Goal: Transaction & Acquisition: Download file/media

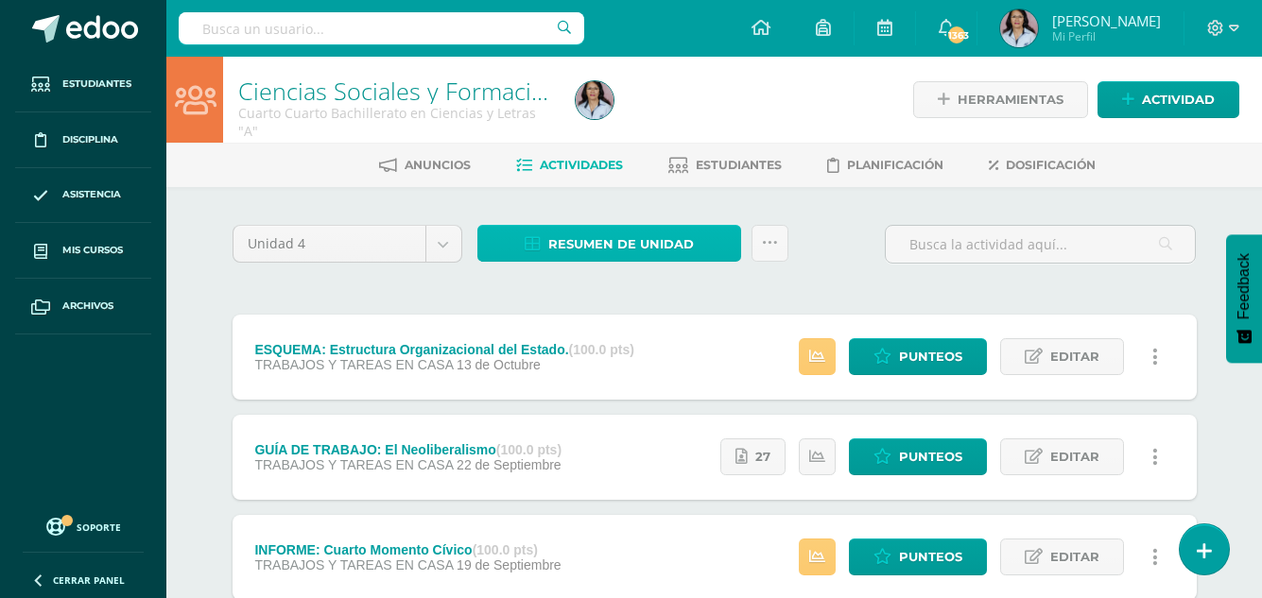
click at [650, 243] on span "Resumen de unidad" at bounding box center [621, 244] width 146 height 35
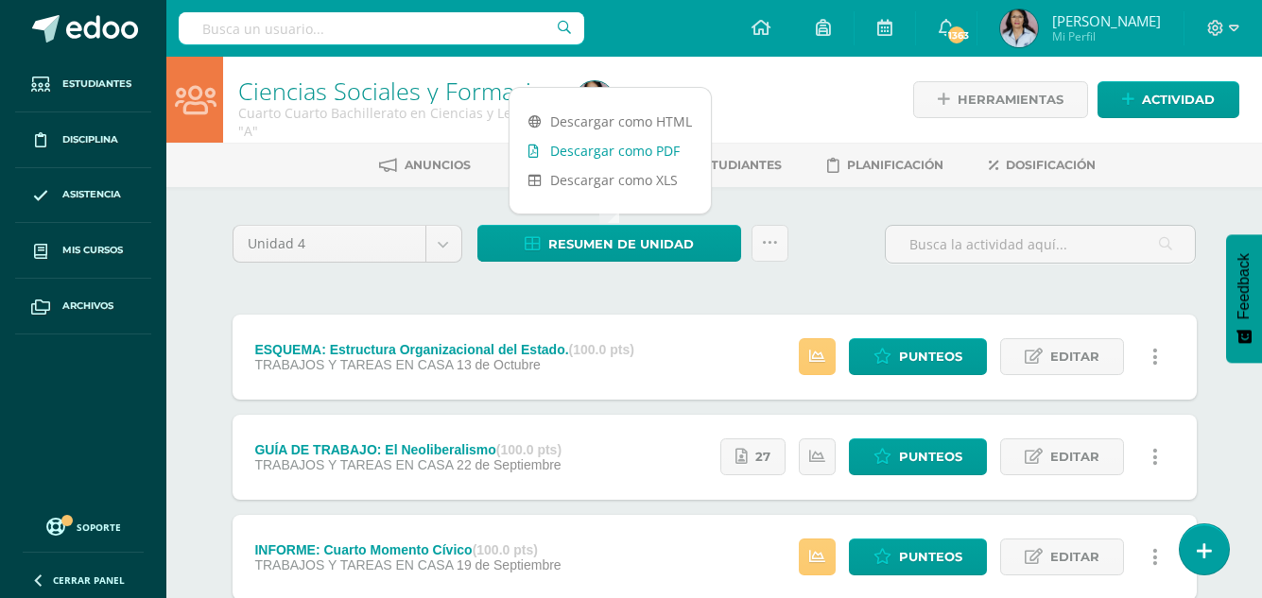
click at [644, 151] on link "Descargar como PDF" at bounding box center [610, 150] width 201 height 29
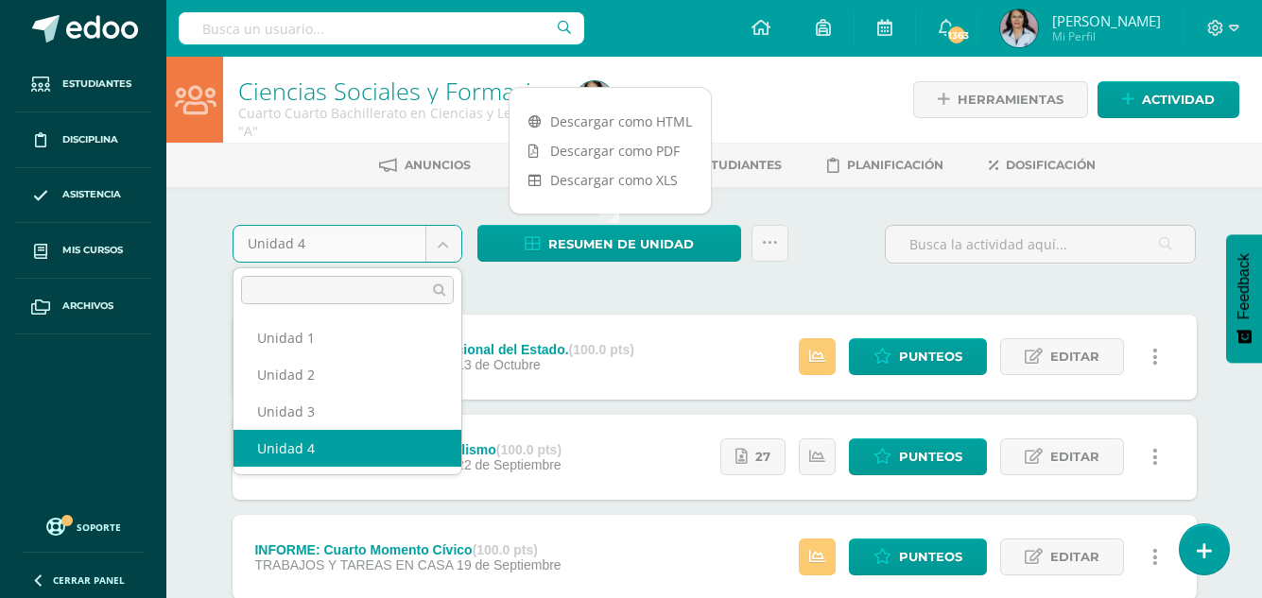
click at [445, 242] on body "Estudiantes Disciplina Asistencia Mis cursos Archivos Soporte Ayuda Reportar un…" at bounding box center [631, 513] width 1262 height 1027
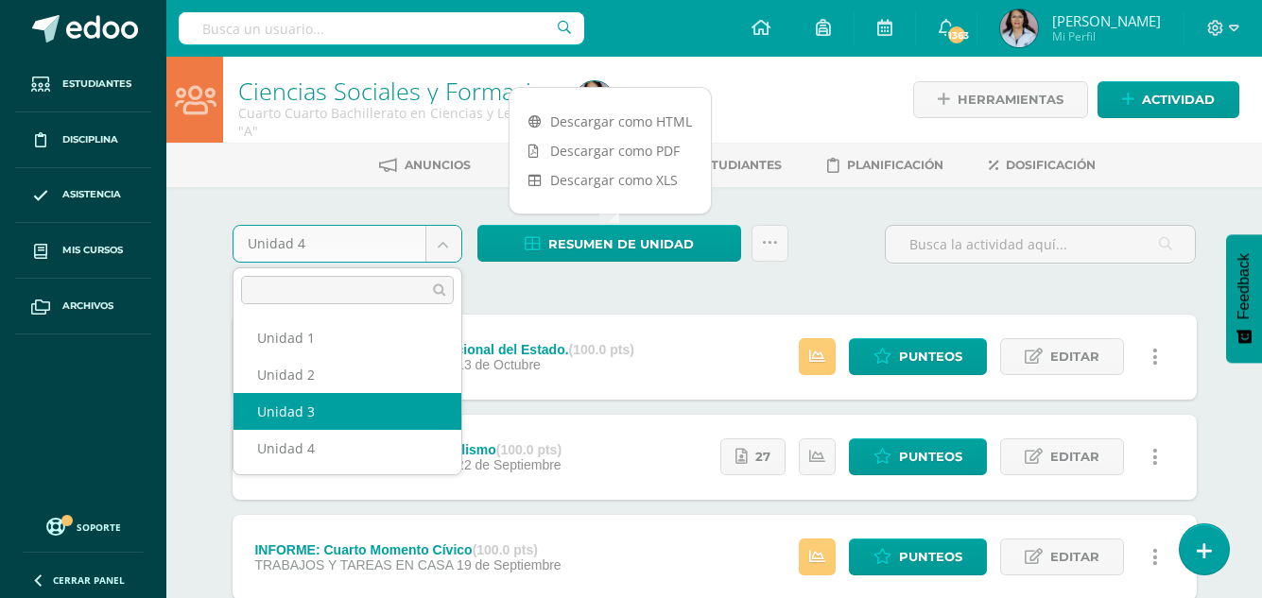
select select "Unidad 3"
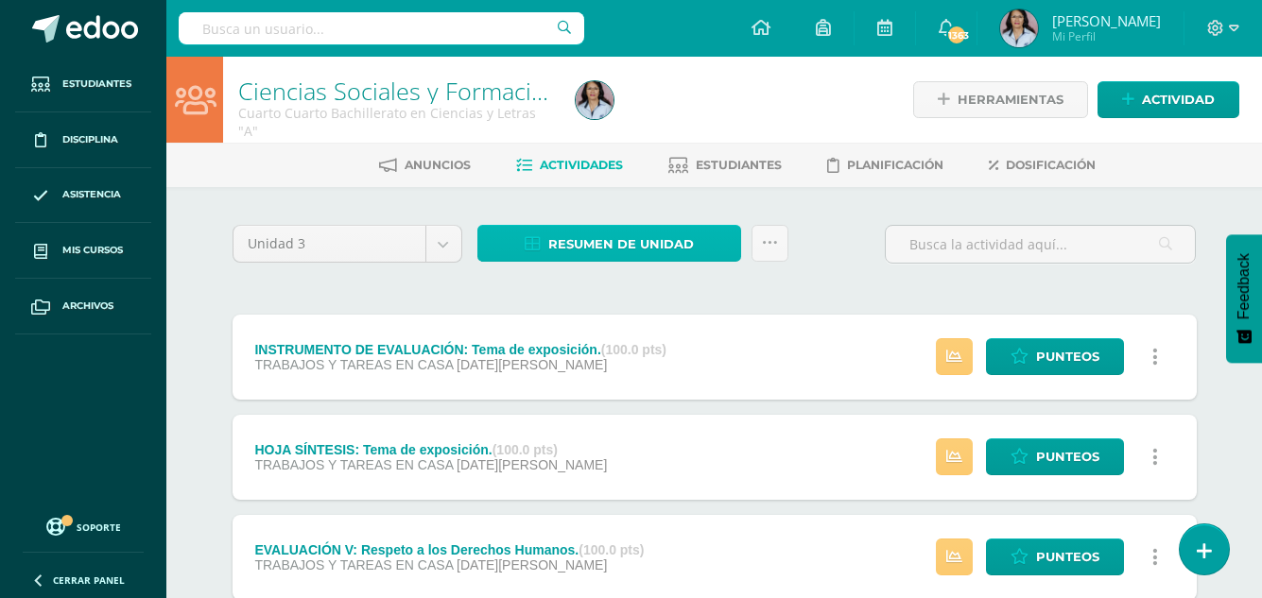
click at [598, 238] on span "Resumen de unidad" at bounding box center [621, 244] width 146 height 35
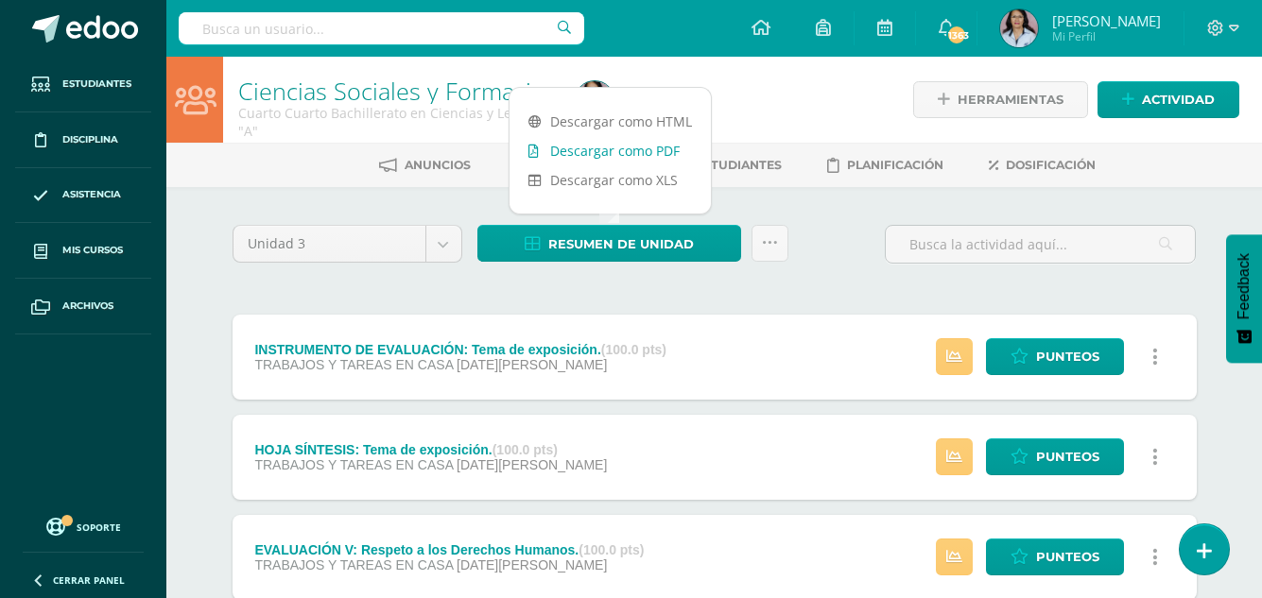
click at [623, 151] on link "Descargar como PDF" at bounding box center [610, 150] width 201 height 29
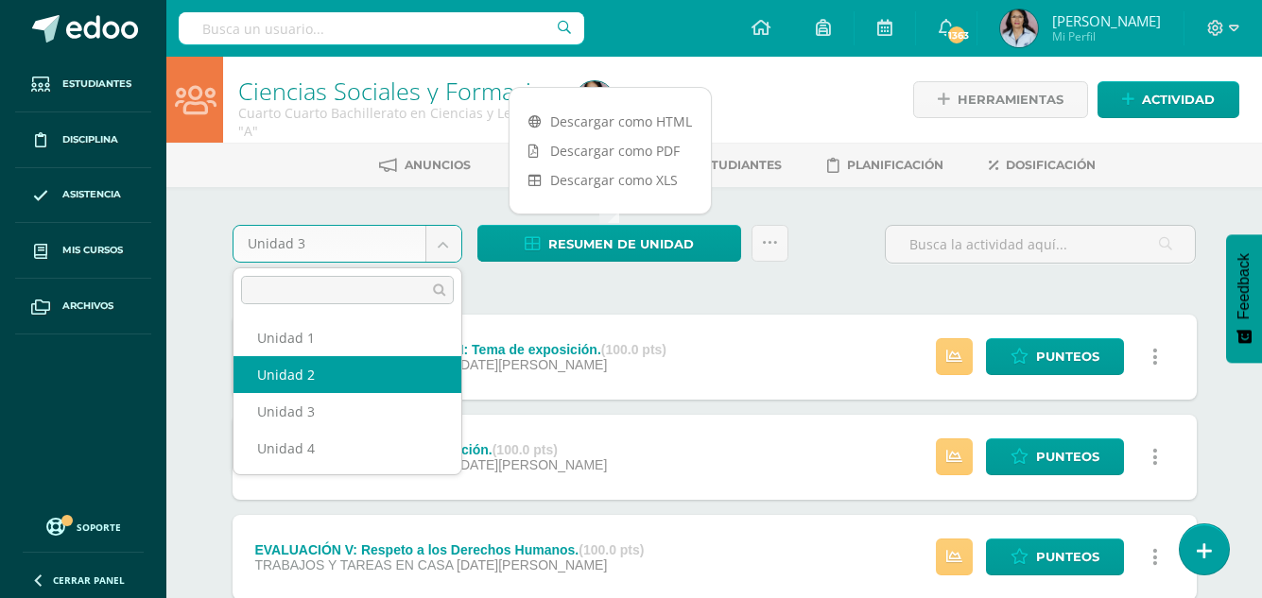
select select "Unidad 2"
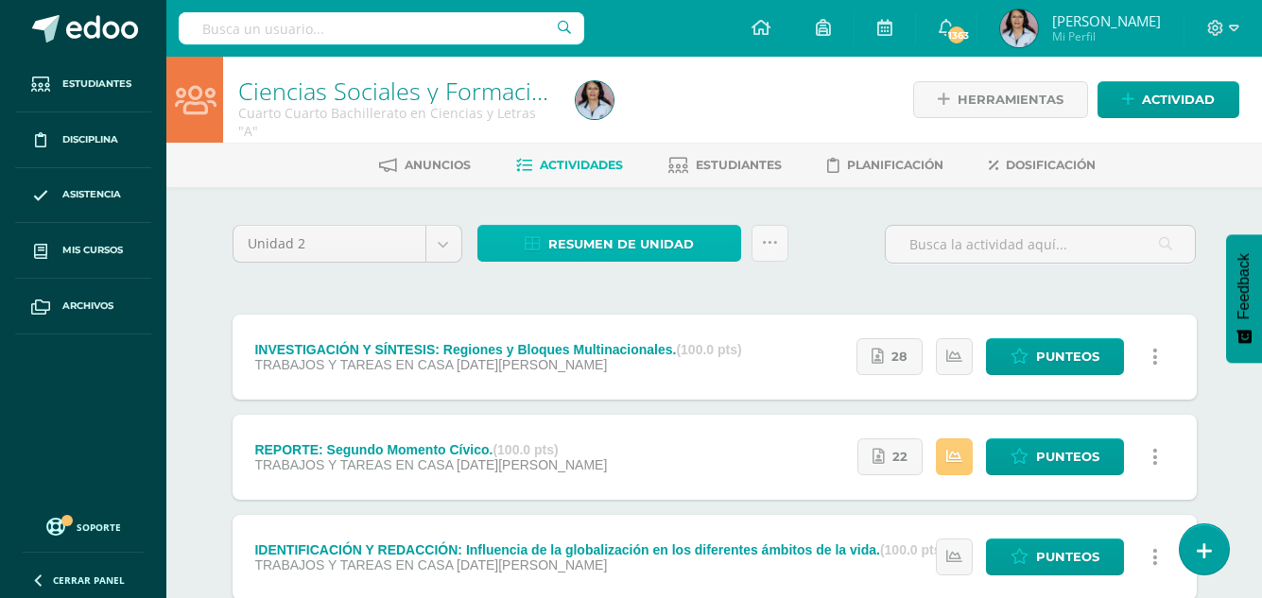
click at [601, 245] on span "Resumen de unidad" at bounding box center [621, 244] width 146 height 35
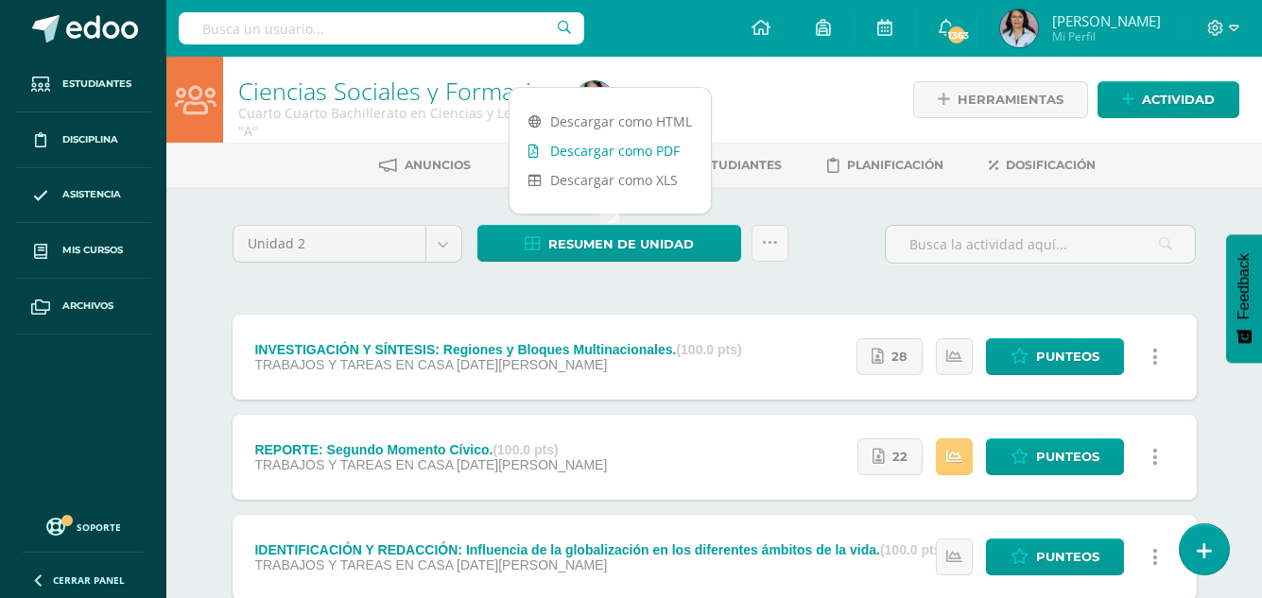
click at [621, 150] on link "Descargar como PDF" at bounding box center [610, 150] width 201 height 29
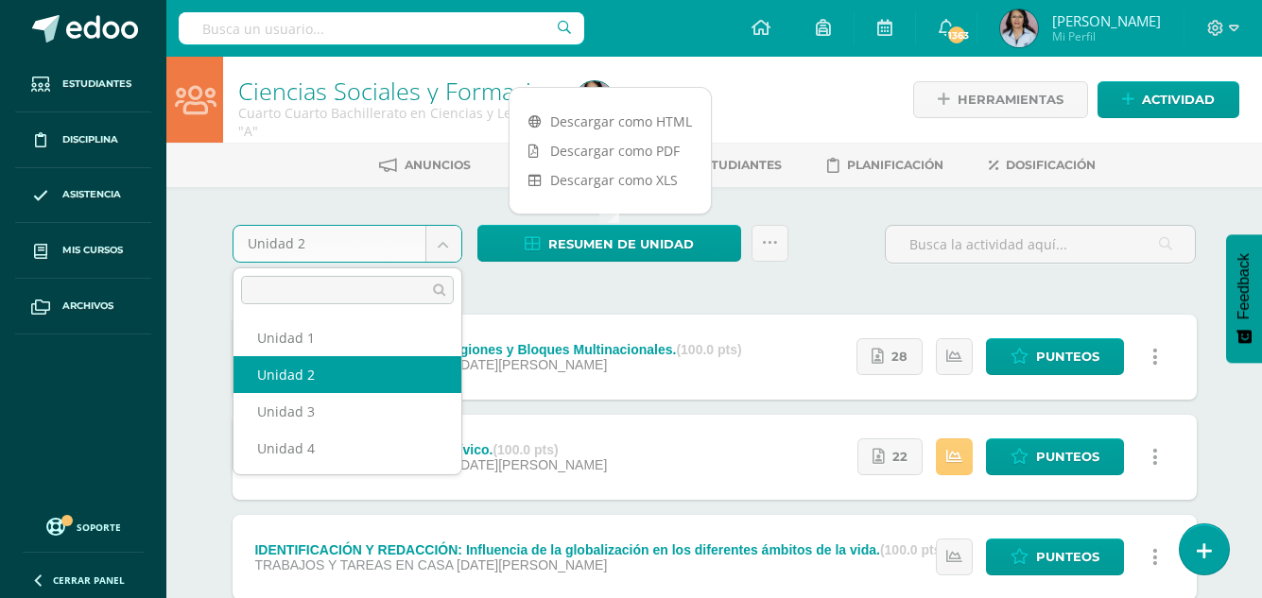
click at [439, 237] on body "Estudiantes Disciplina Asistencia Mis cursos Archivos Soporte Ayuda Reportar un…" at bounding box center [631, 513] width 1262 height 1027
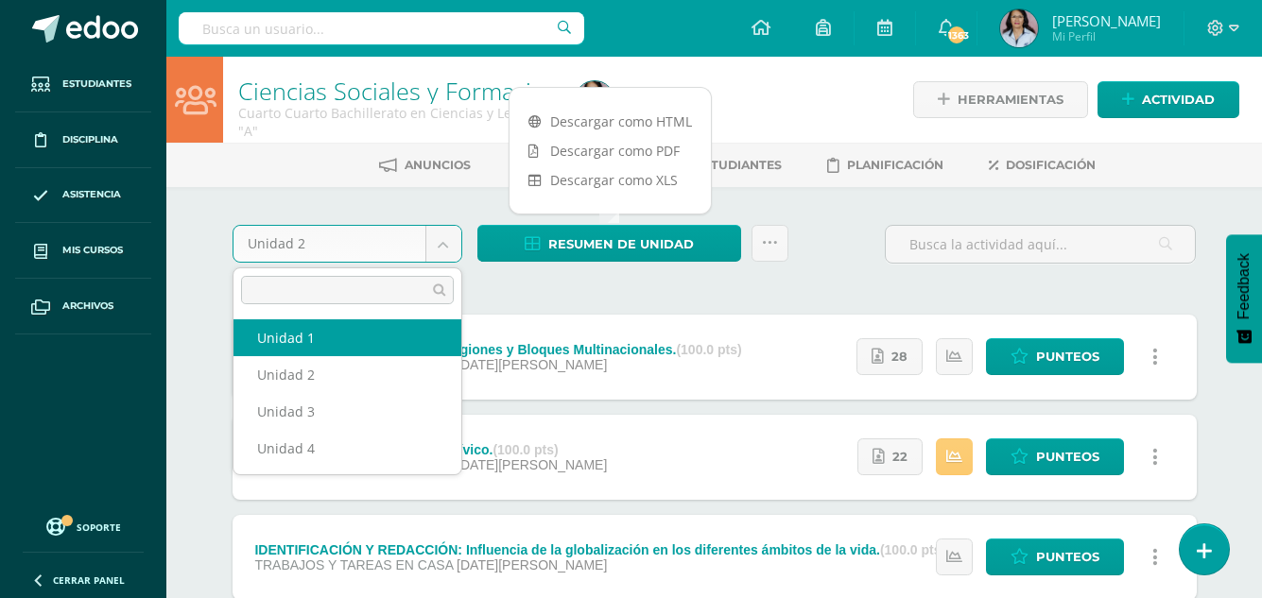
select select "Unidad 1"
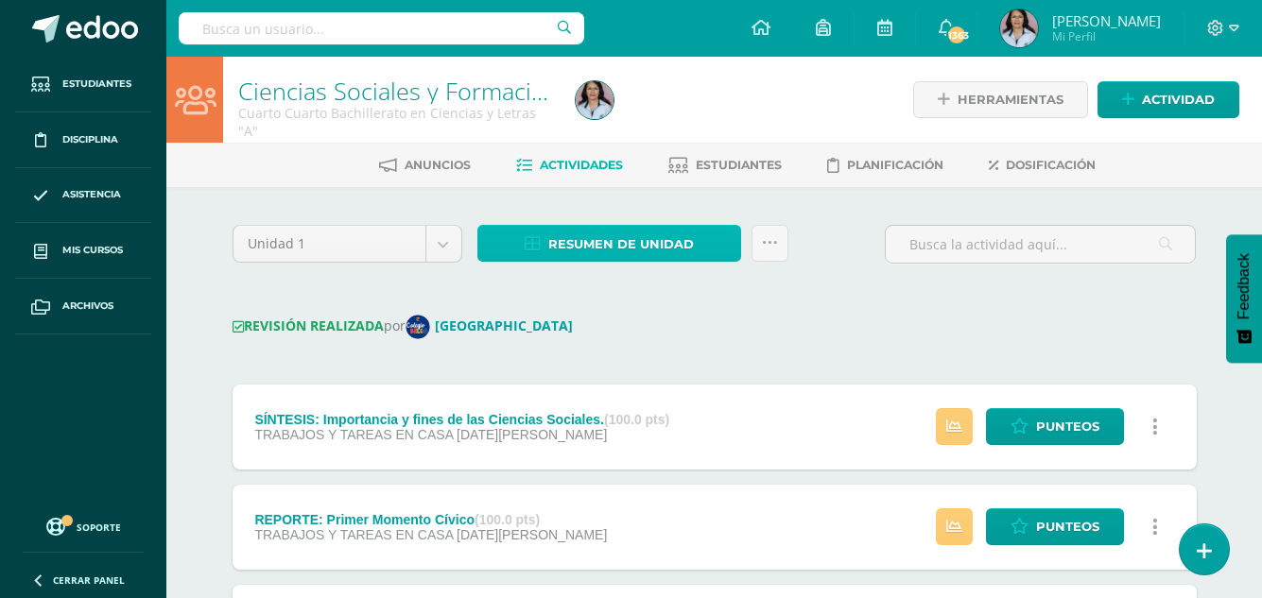
click at [615, 238] on span "Resumen de unidad" at bounding box center [621, 244] width 146 height 35
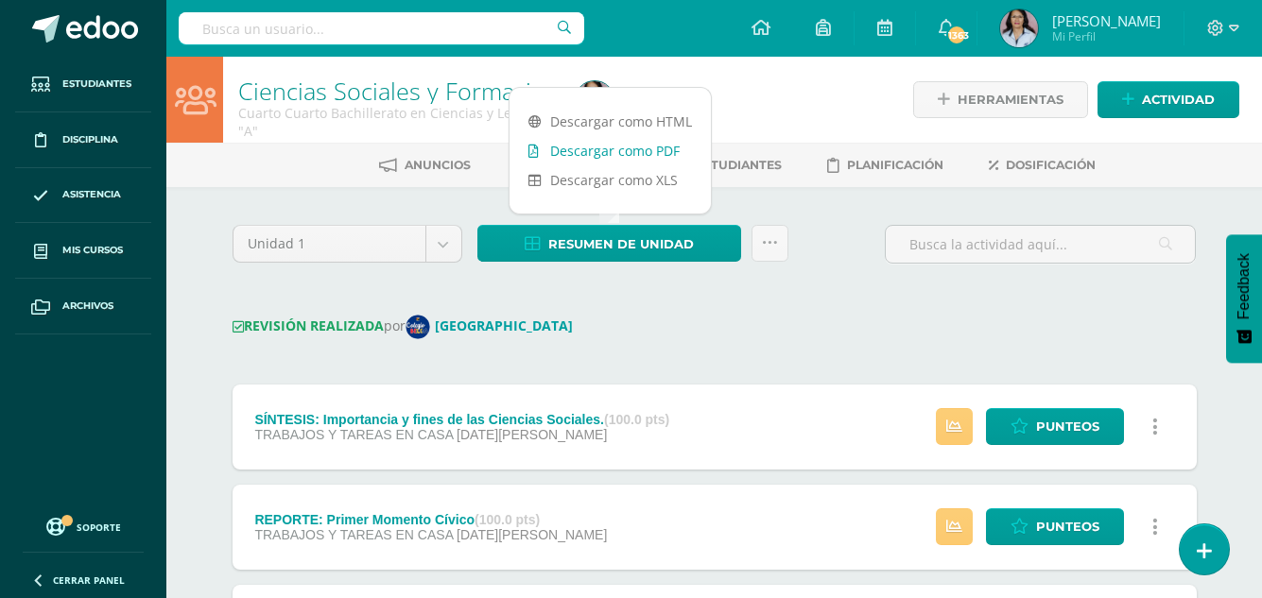
click at [637, 148] on link "Descargar como PDF" at bounding box center [610, 150] width 201 height 29
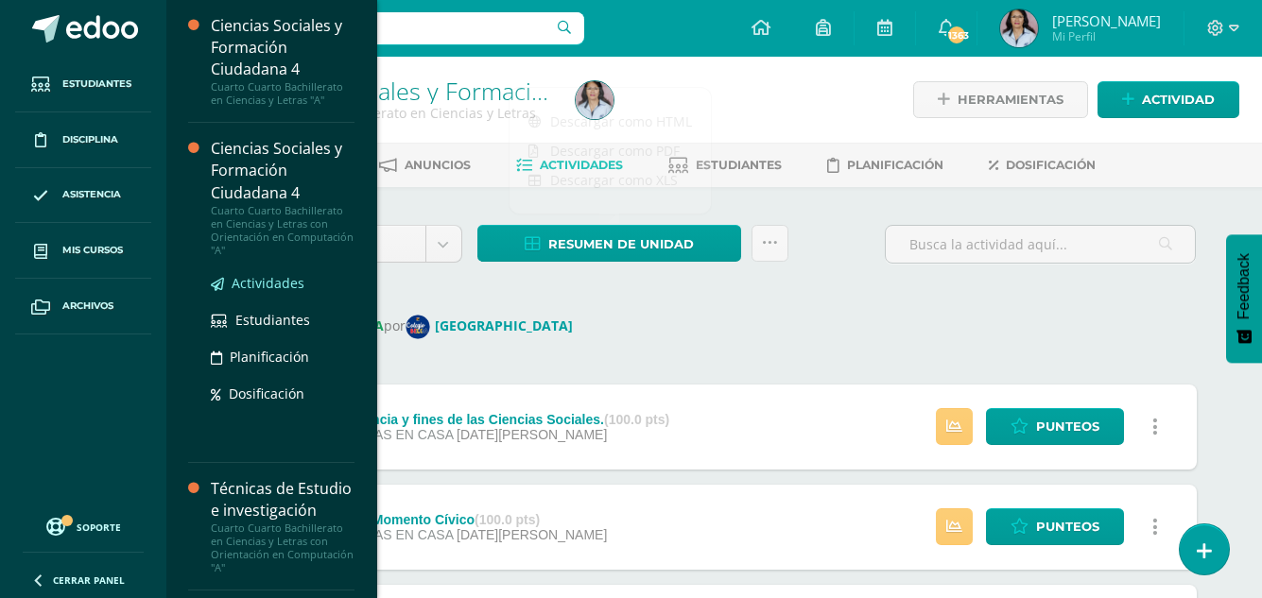
click at [283, 279] on span "Actividades" at bounding box center [268, 283] width 73 height 18
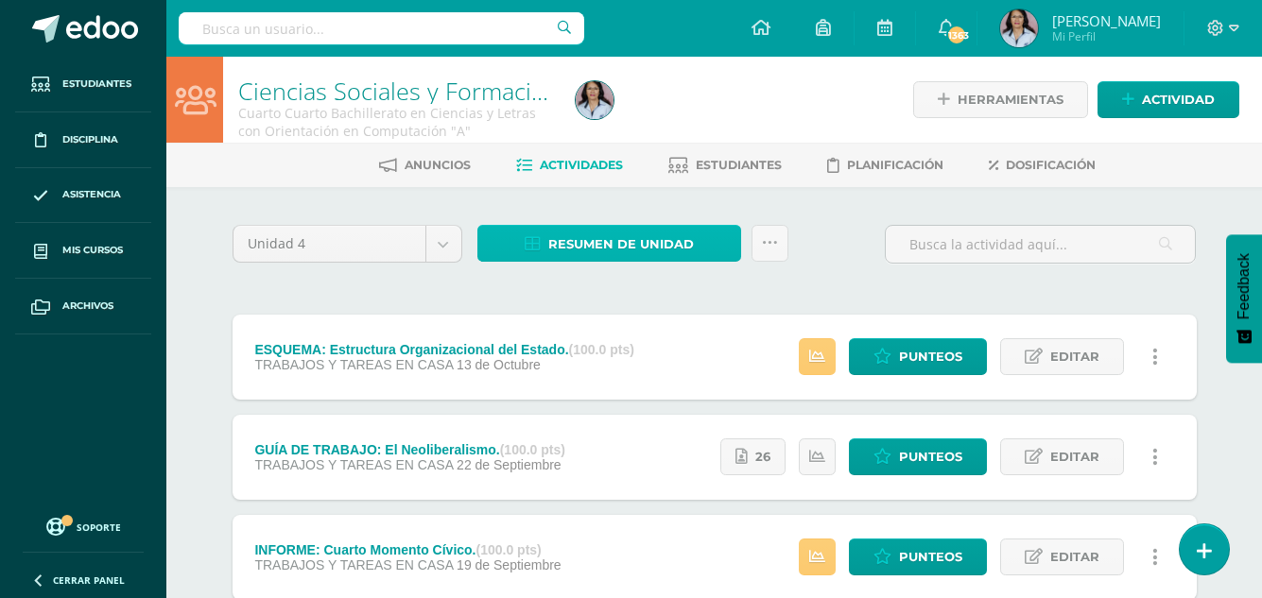
click at [597, 236] on span "Resumen de unidad" at bounding box center [621, 244] width 146 height 35
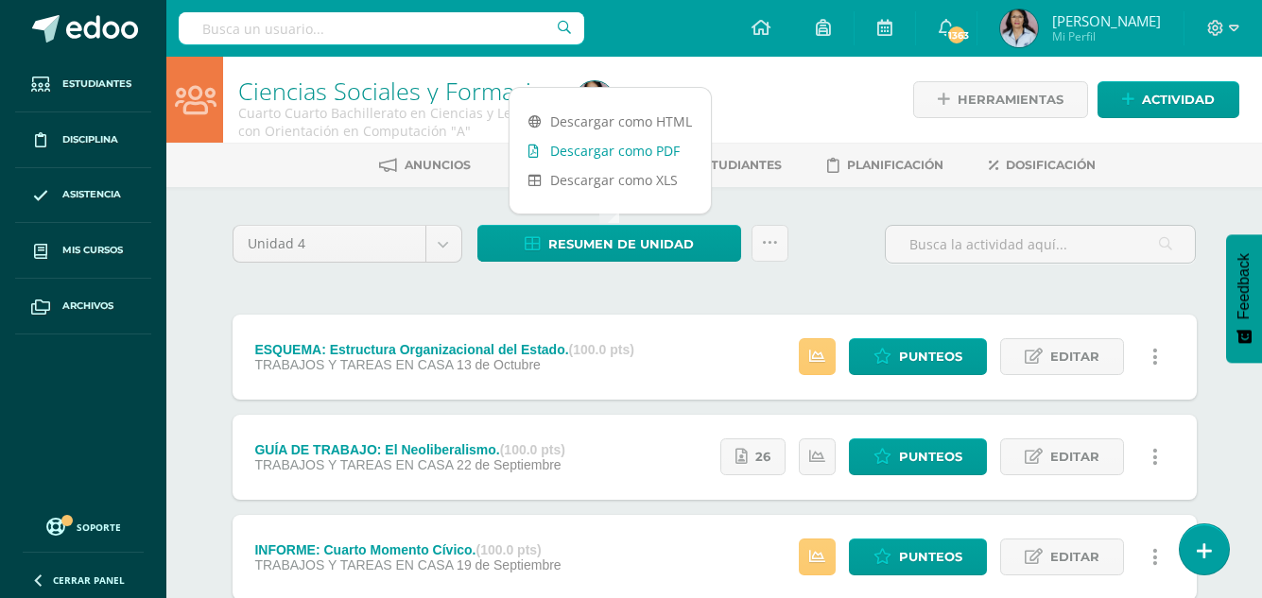
click at [611, 148] on link "Descargar como PDF" at bounding box center [610, 150] width 201 height 29
click at [441, 244] on body "Estudiantes Disciplina Asistencia Mis cursos Archivos Soporte Ayuda Reportar un…" at bounding box center [631, 513] width 1262 height 1027
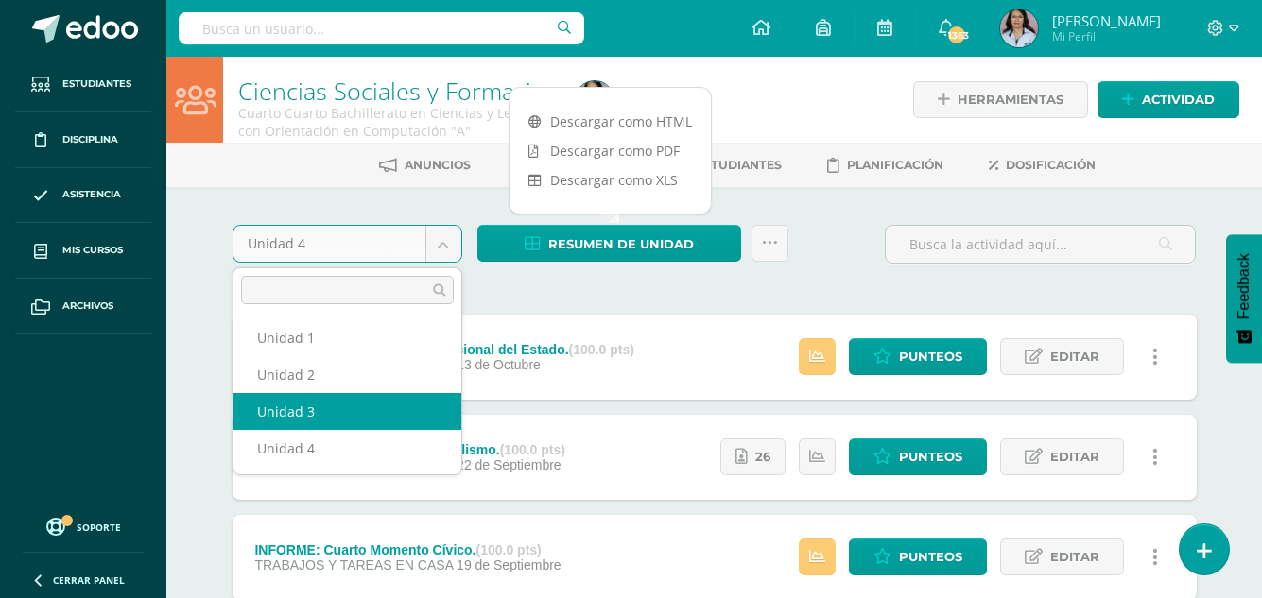
select select "Unidad 3"
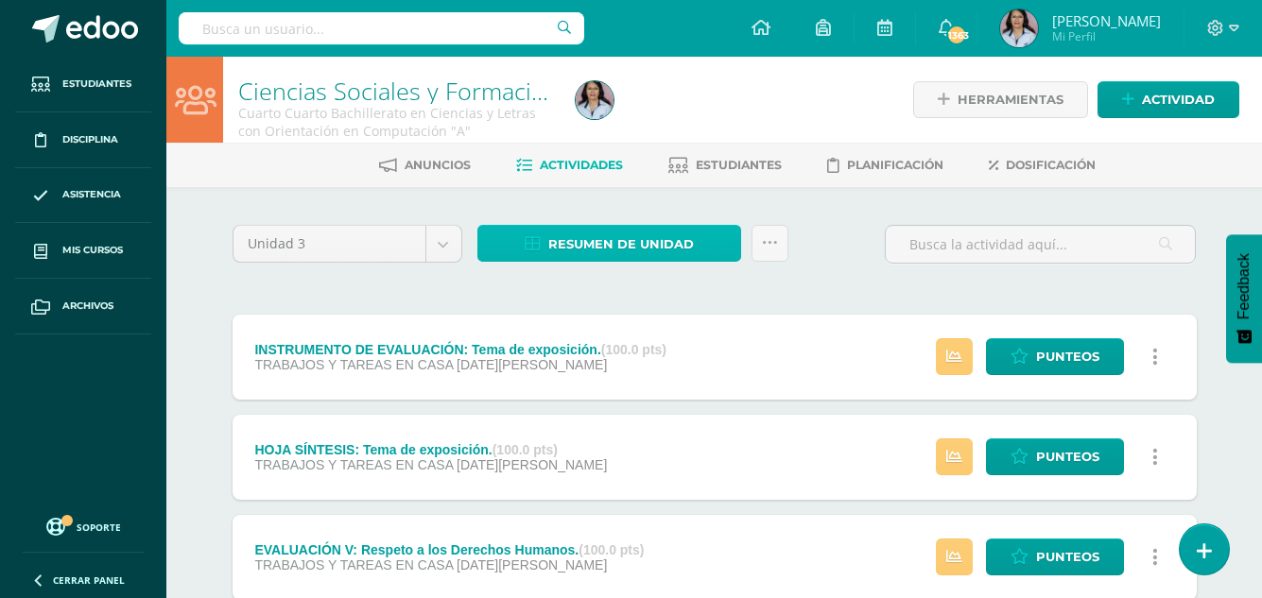
click at [584, 238] on span "Resumen de unidad" at bounding box center [621, 244] width 146 height 35
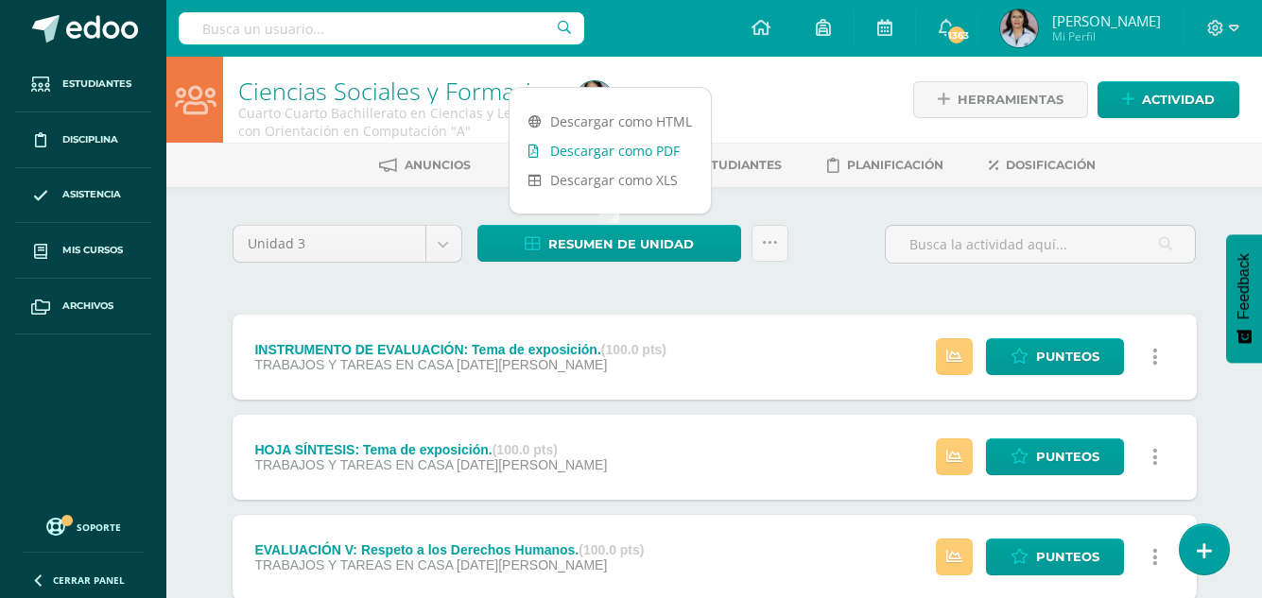
click at [605, 148] on link "Descargar como PDF" at bounding box center [610, 150] width 201 height 29
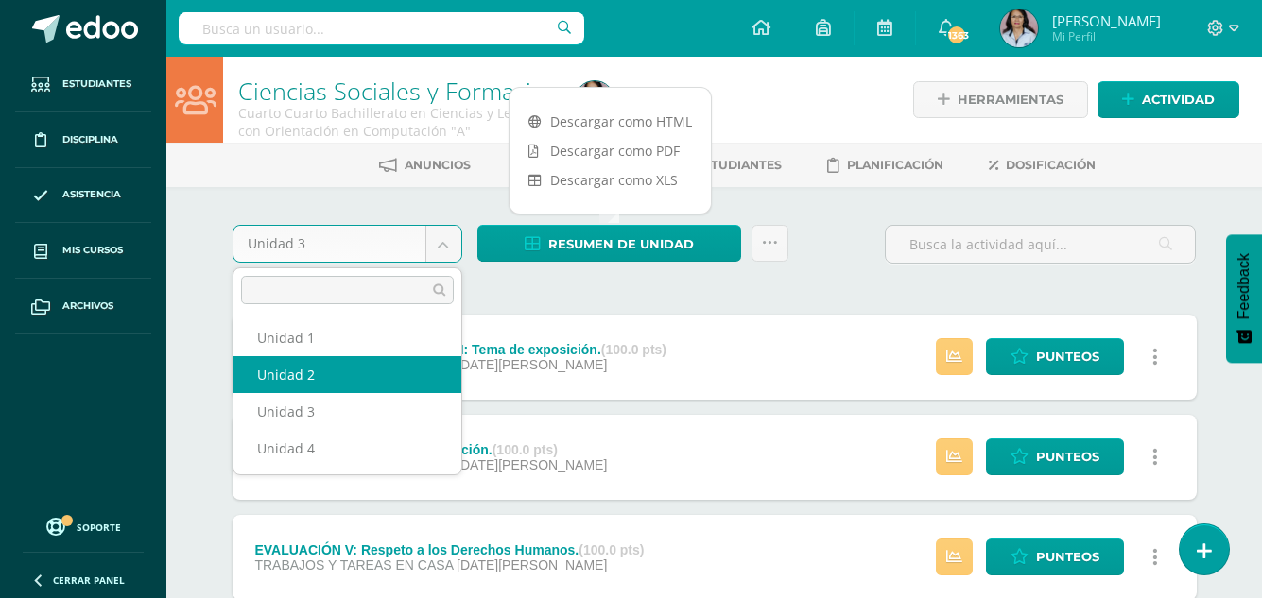
select select "Unidad 2"
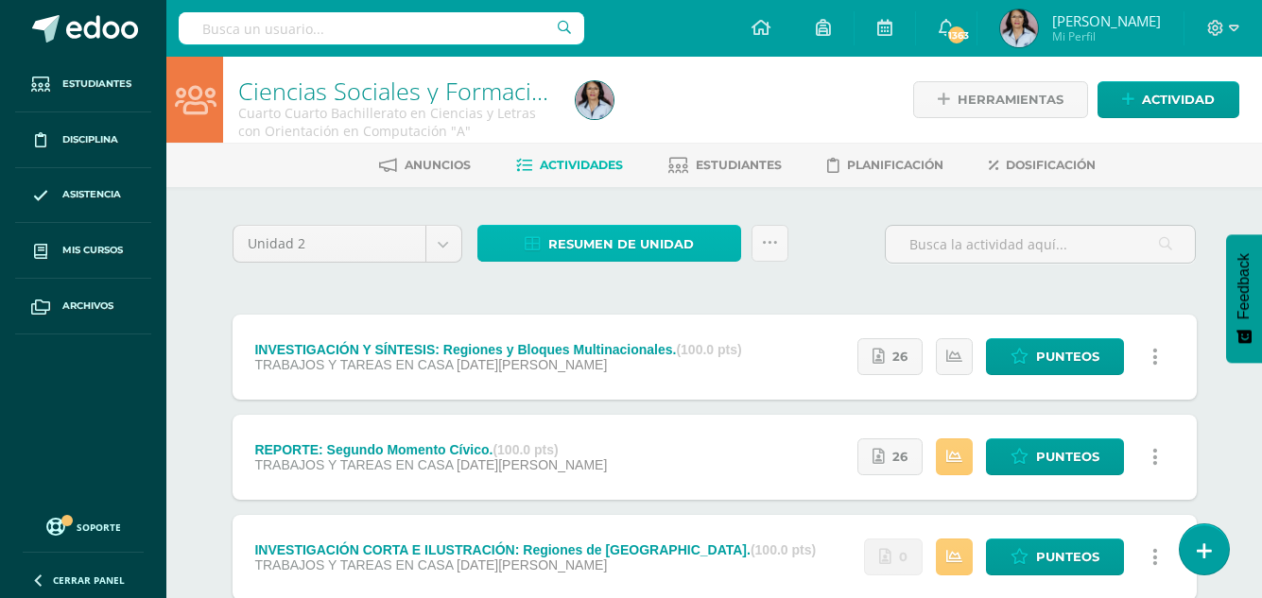
click at [639, 243] on span "Resumen de unidad" at bounding box center [621, 244] width 146 height 35
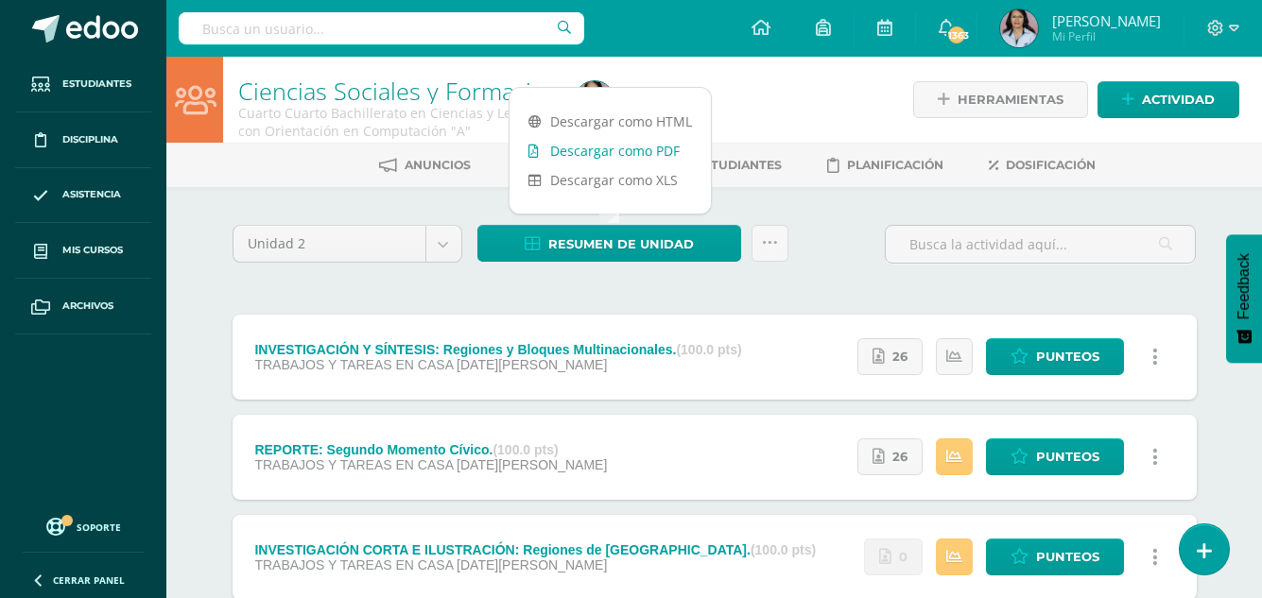
click at [615, 154] on link "Descargar como PDF" at bounding box center [610, 150] width 201 height 29
click at [443, 243] on body "Estudiantes Disciplina Asistencia Mis cursos Archivos Soporte Ayuda Reportar un…" at bounding box center [631, 513] width 1262 height 1027
select select "Unidad 1"
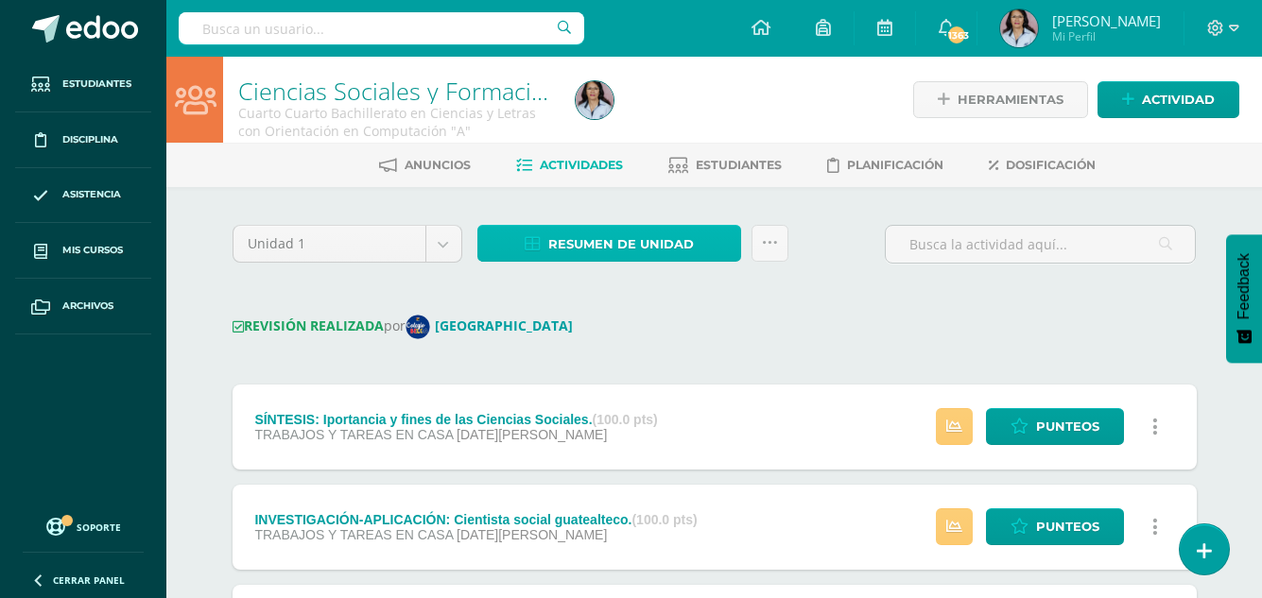
click at [587, 236] on span "Resumen de unidad" at bounding box center [621, 244] width 146 height 35
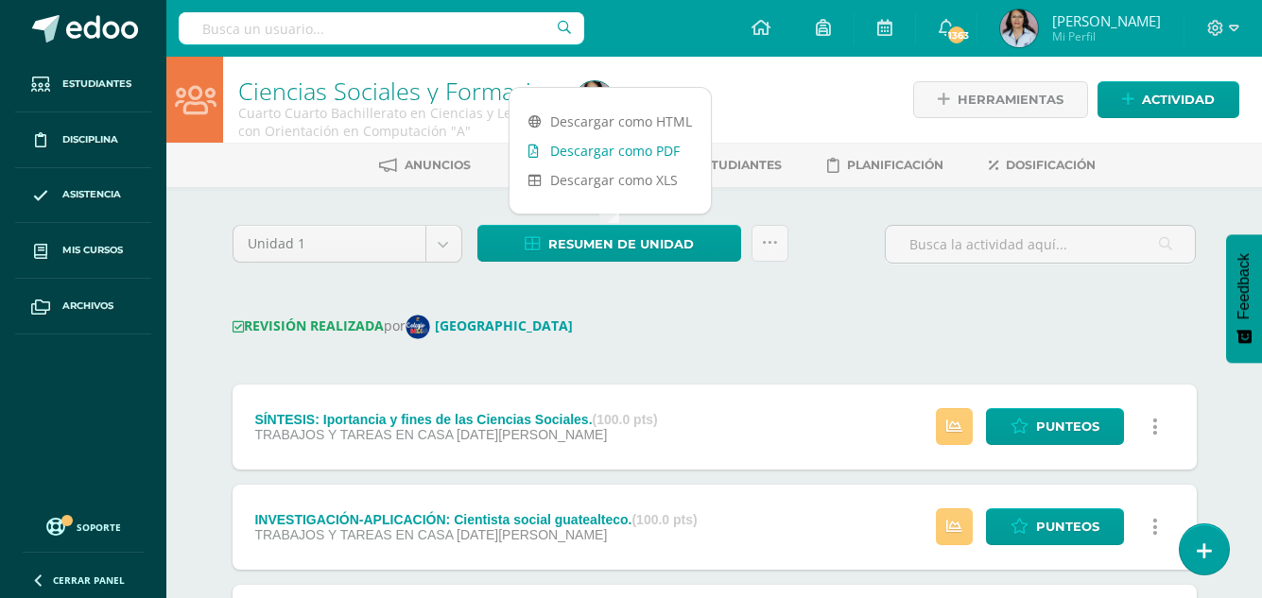
click at [629, 154] on link "Descargar como PDF" at bounding box center [610, 150] width 201 height 29
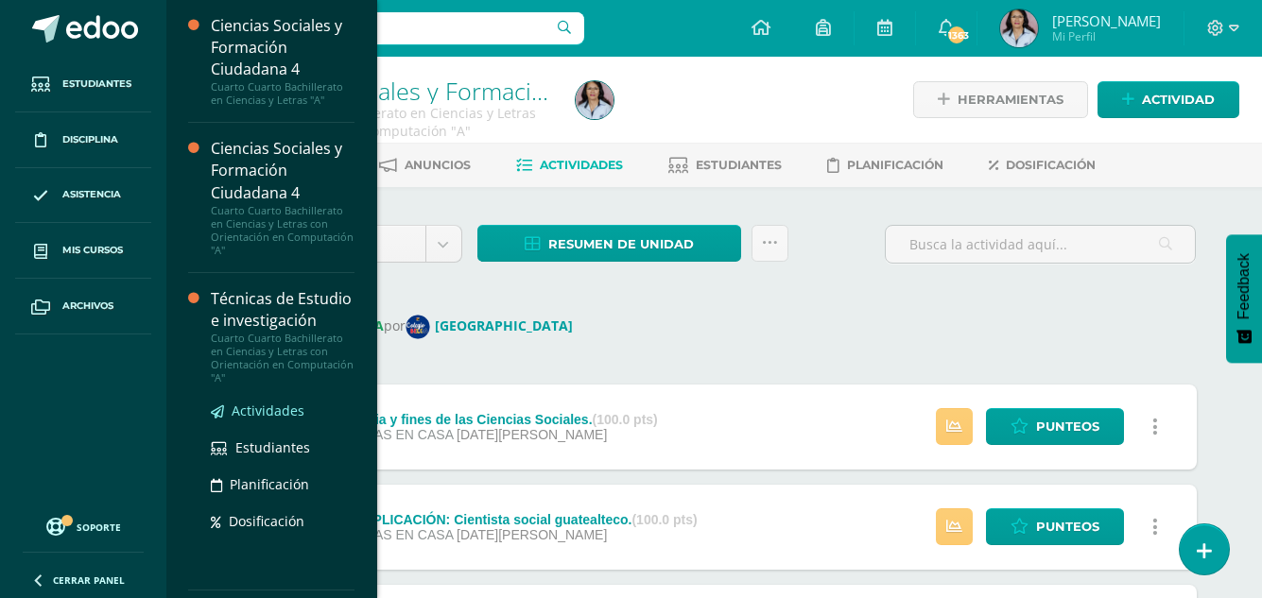
click at [282, 420] on span "Actividades" at bounding box center [268, 411] width 73 height 18
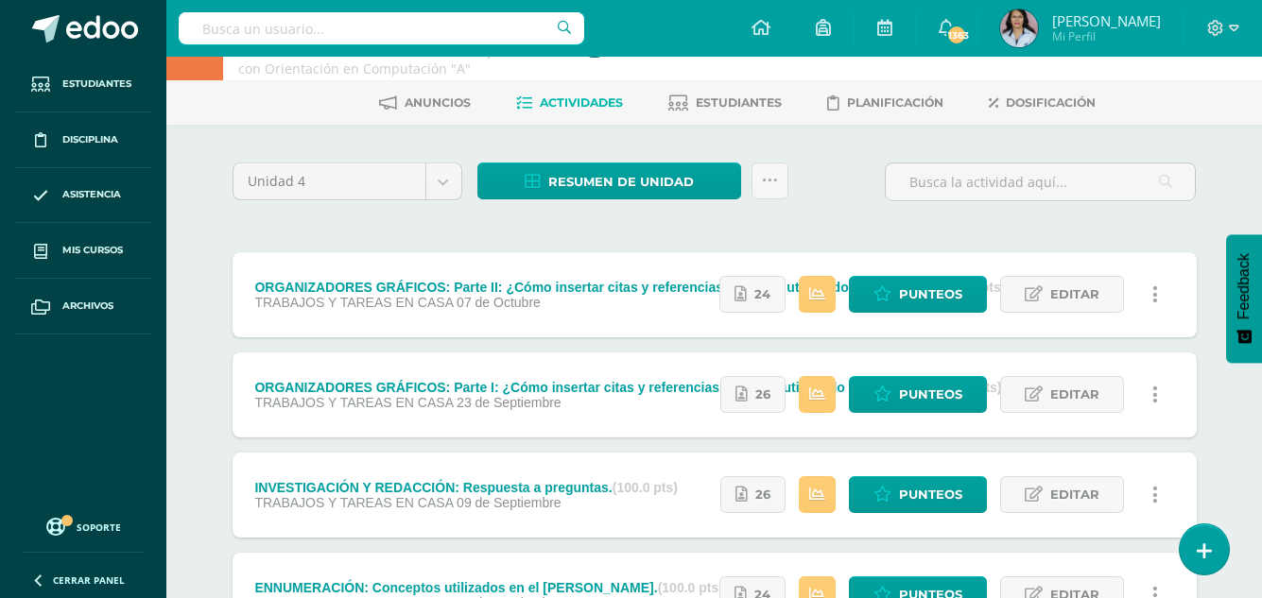
scroll to position [95, 0]
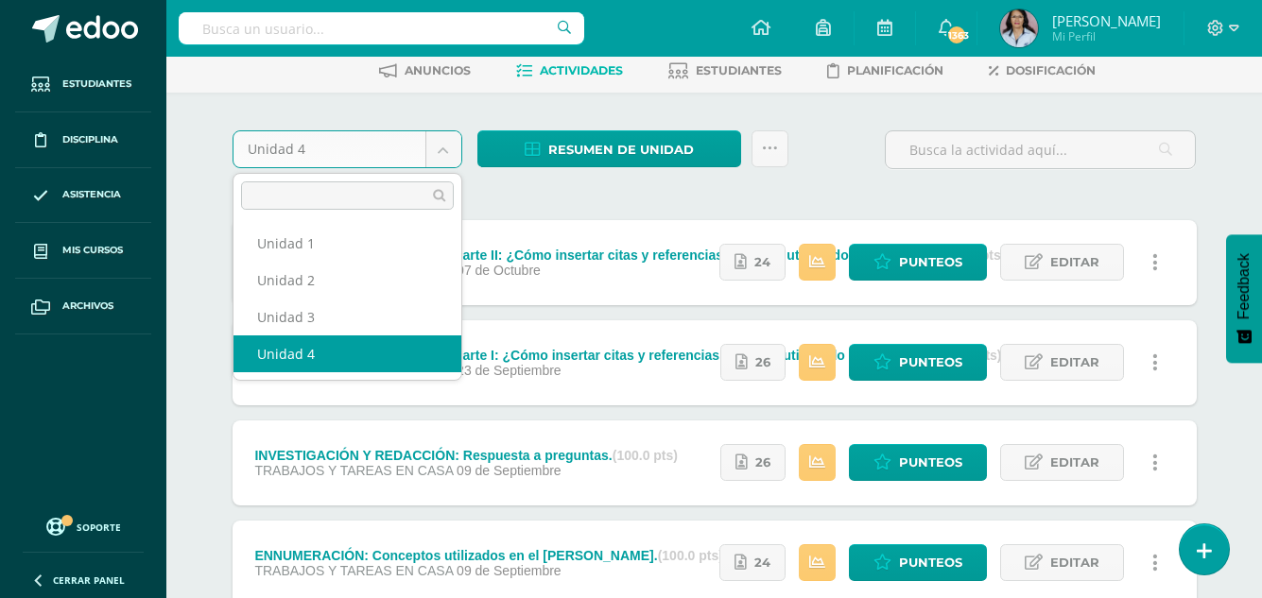
click at [443, 150] on body "Estudiantes Disciplina Asistencia Mis cursos Archivos Soporte Ayuda Reportar un…" at bounding box center [631, 368] width 1262 height 926
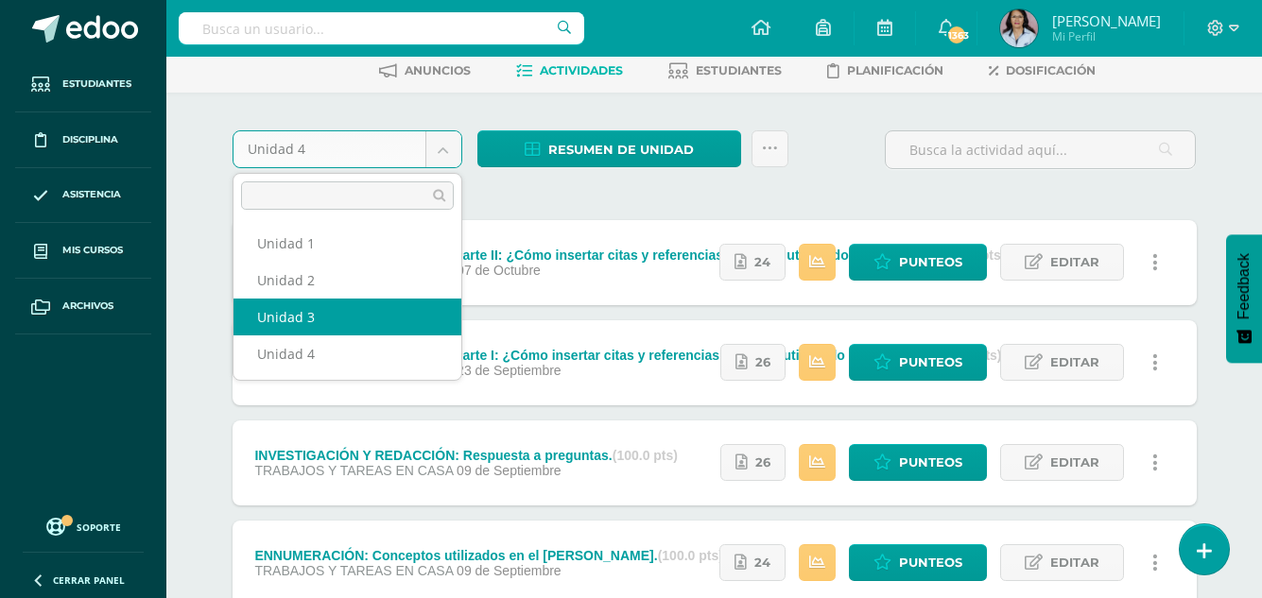
select select "Unidad 3"
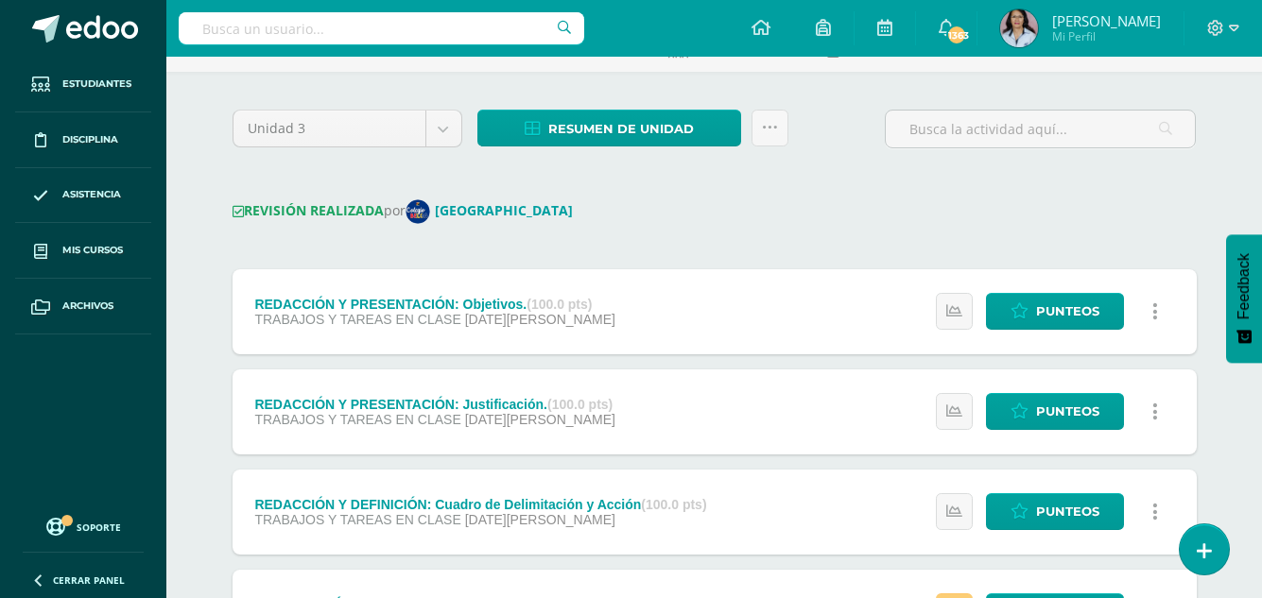
scroll to position [114, 0]
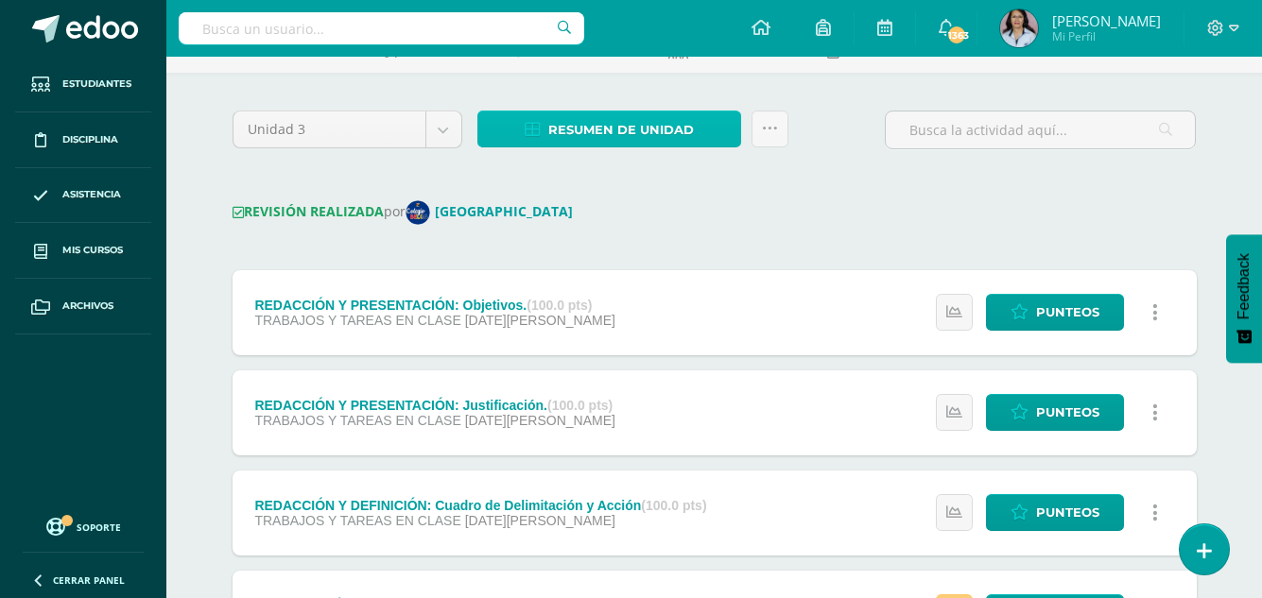
click at [619, 125] on span "Resumen de unidad" at bounding box center [621, 129] width 146 height 35
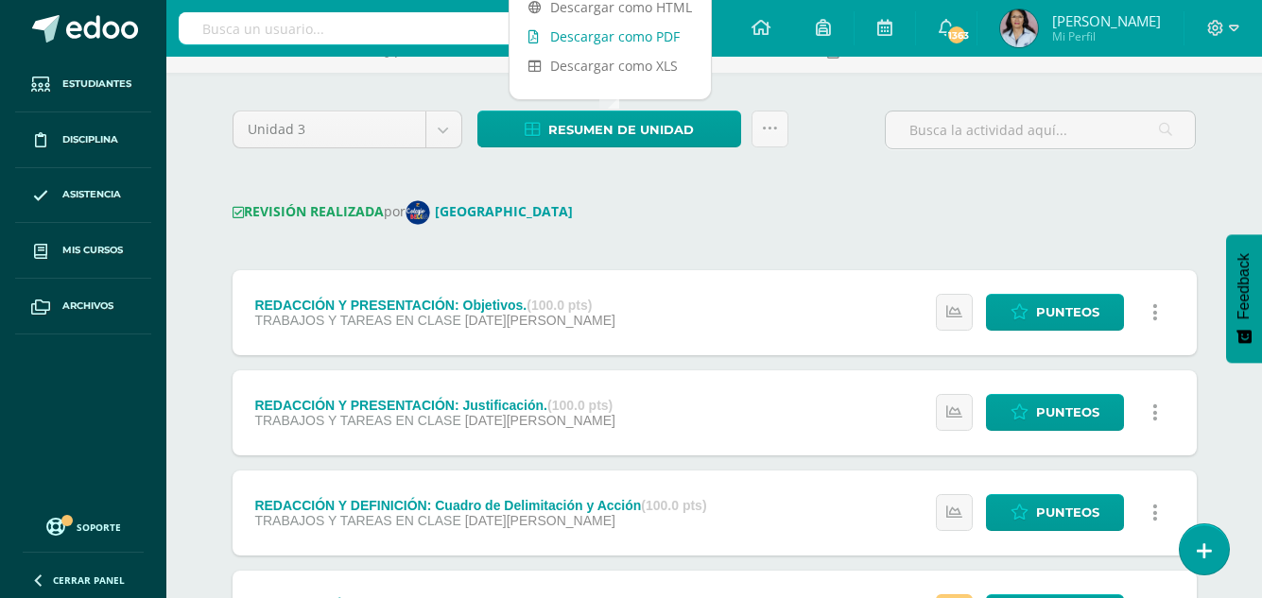
click at [619, 38] on link "Descargar como PDF" at bounding box center [610, 36] width 201 height 29
click at [450, 127] on body "Estudiantes Disciplina Asistencia Mis cursos Archivos Soporte Ayuda Reportar un…" at bounding box center [631, 384] width 1262 height 996
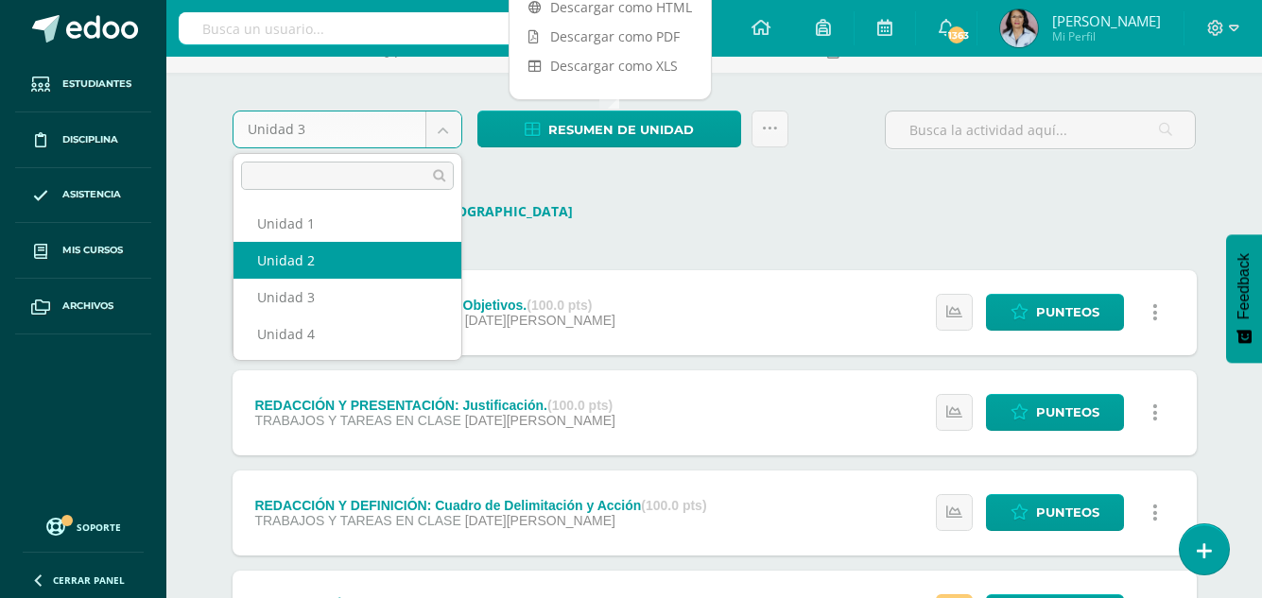
select select "Unidad 2"
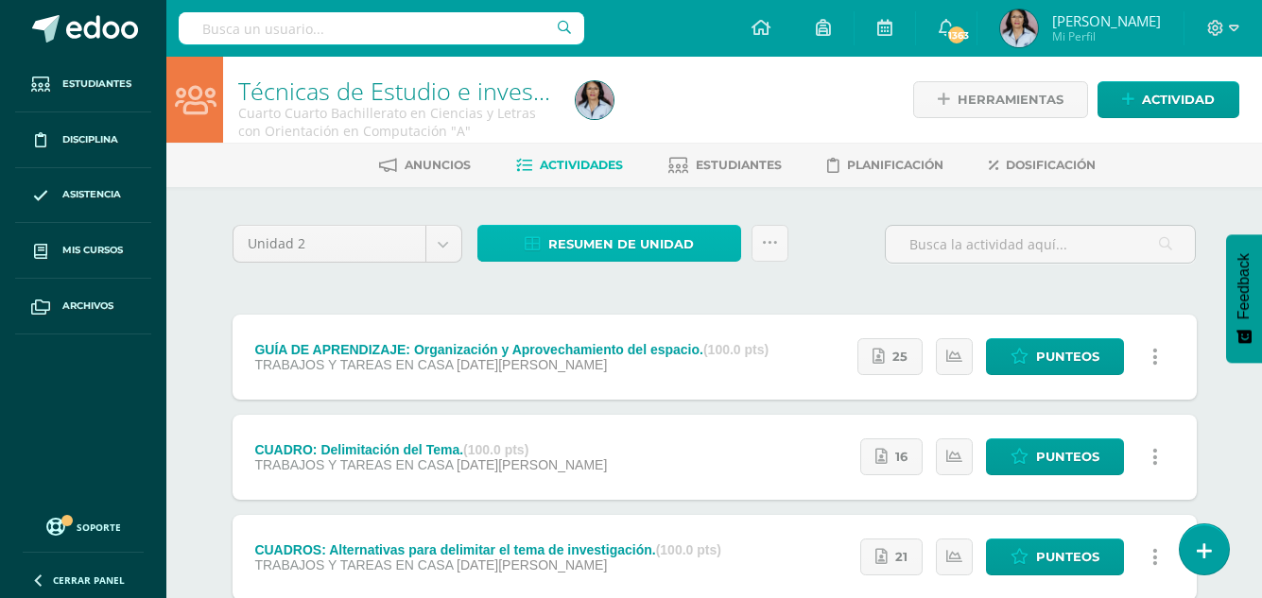
click at [614, 243] on span "Resumen de unidad" at bounding box center [621, 244] width 146 height 35
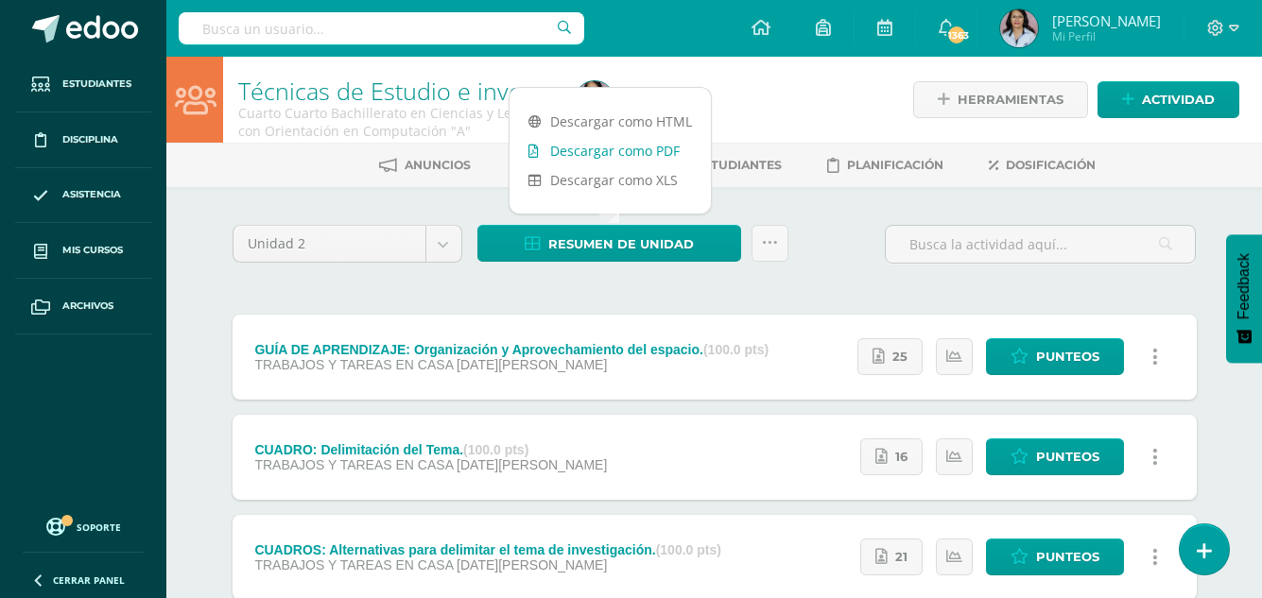
click at [628, 147] on link "Descargar como PDF" at bounding box center [610, 150] width 201 height 29
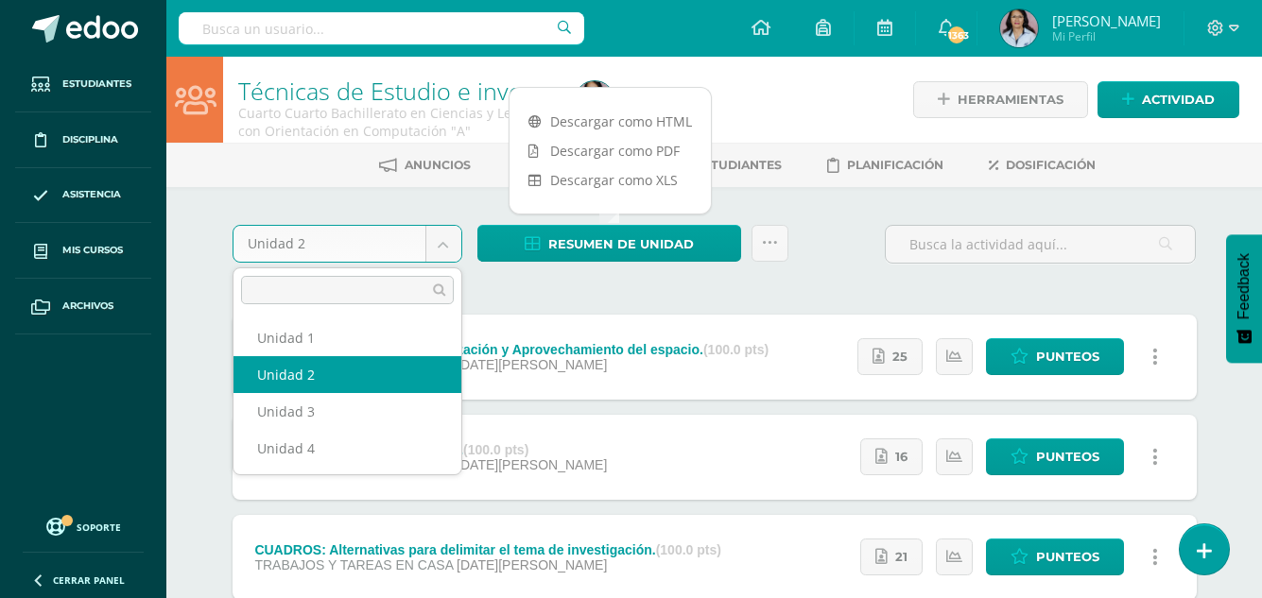
click at [440, 243] on body "Estudiantes Disciplina Asistencia Mis cursos Archivos Soporte Ayuda Reportar un…" at bounding box center [631, 413] width 1262 height 826
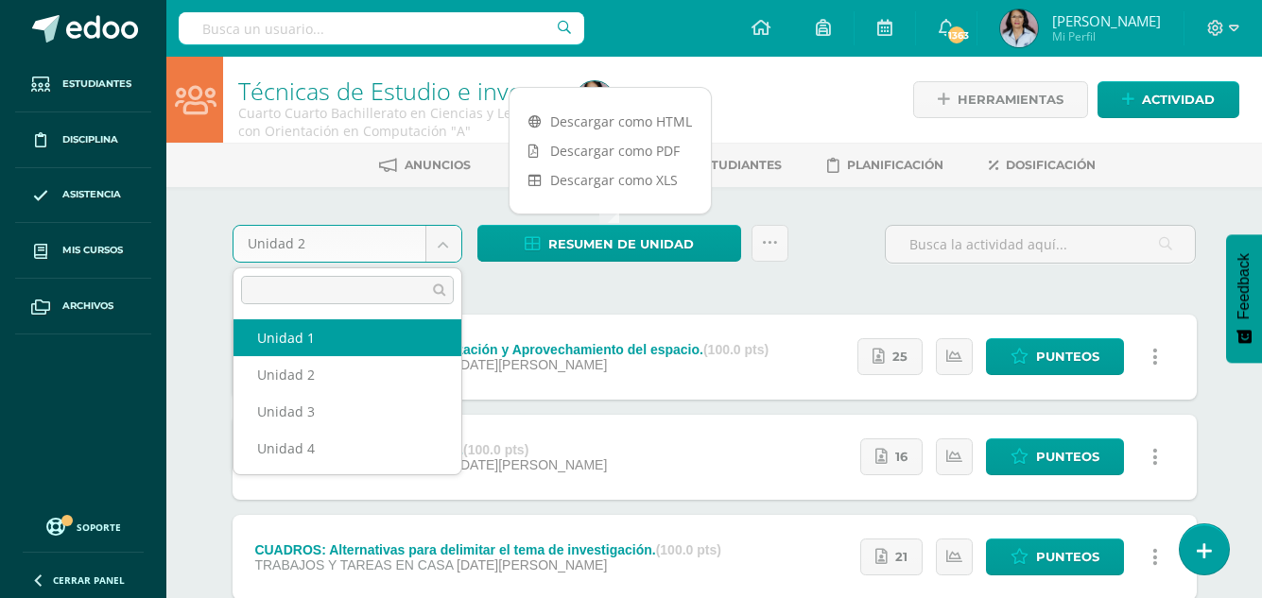
select select "Unidad 1"
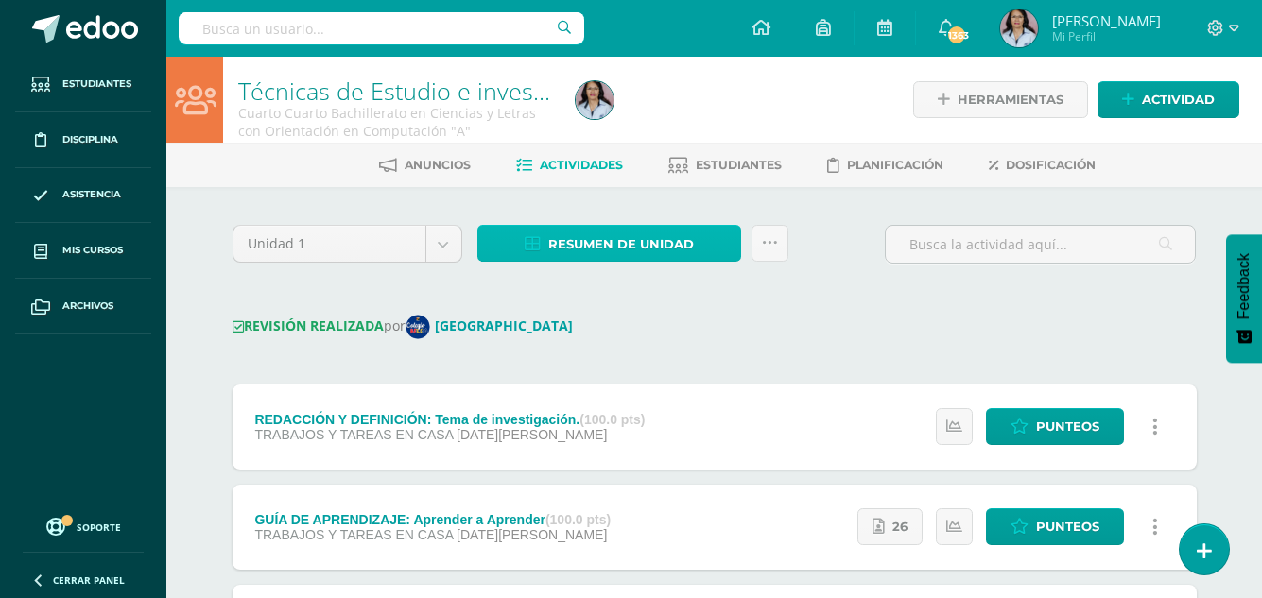
click at [562, 233] on span "Resumen de unidad" at bounding box center [621, 244] width 146 height 35
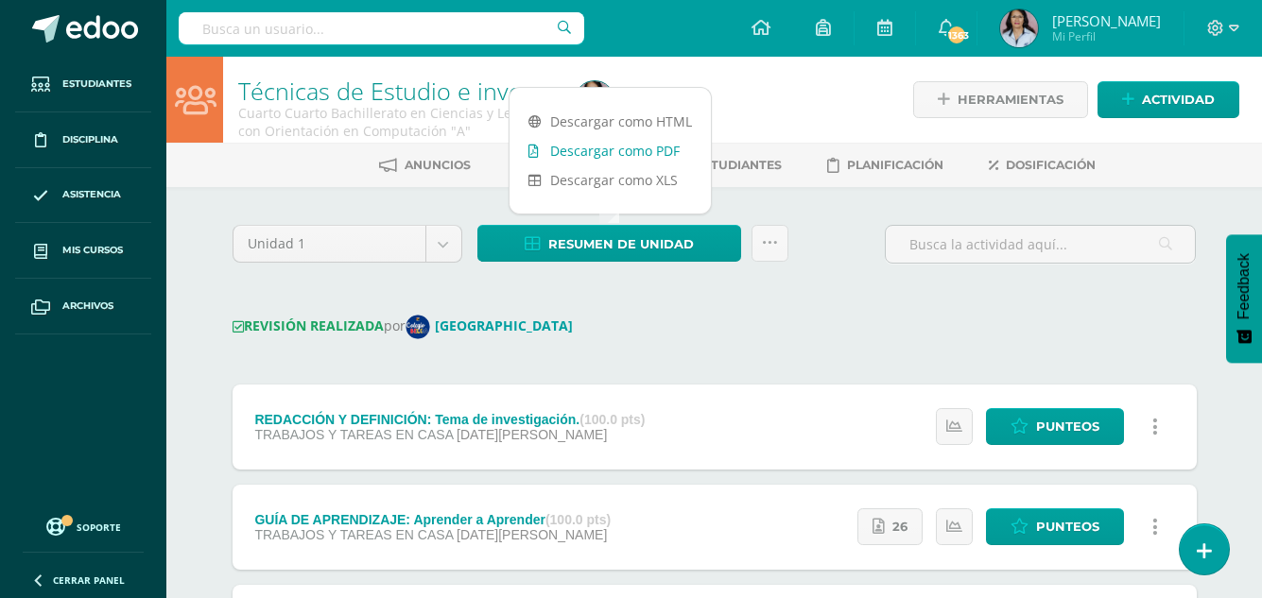
click at [623, 147] on link "Descargar como PDF" at bounding box center [610, 150] width 201 height 29
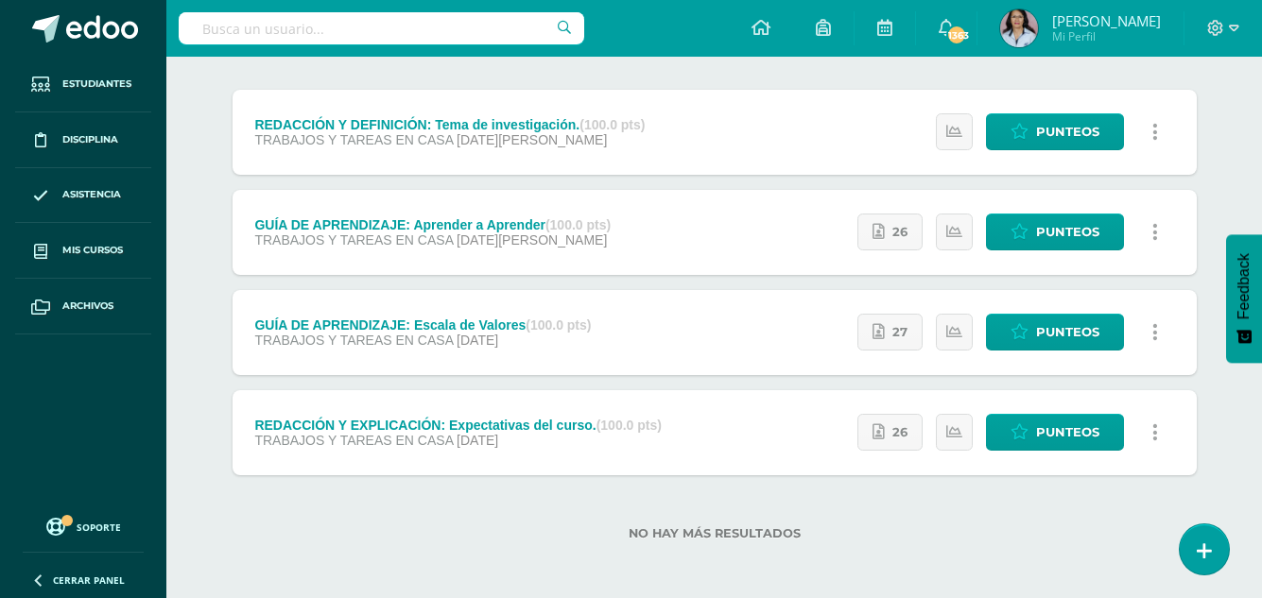
scroll to position [298, 0]
